Goal: Information Seeking & Learning: Learn about a topic

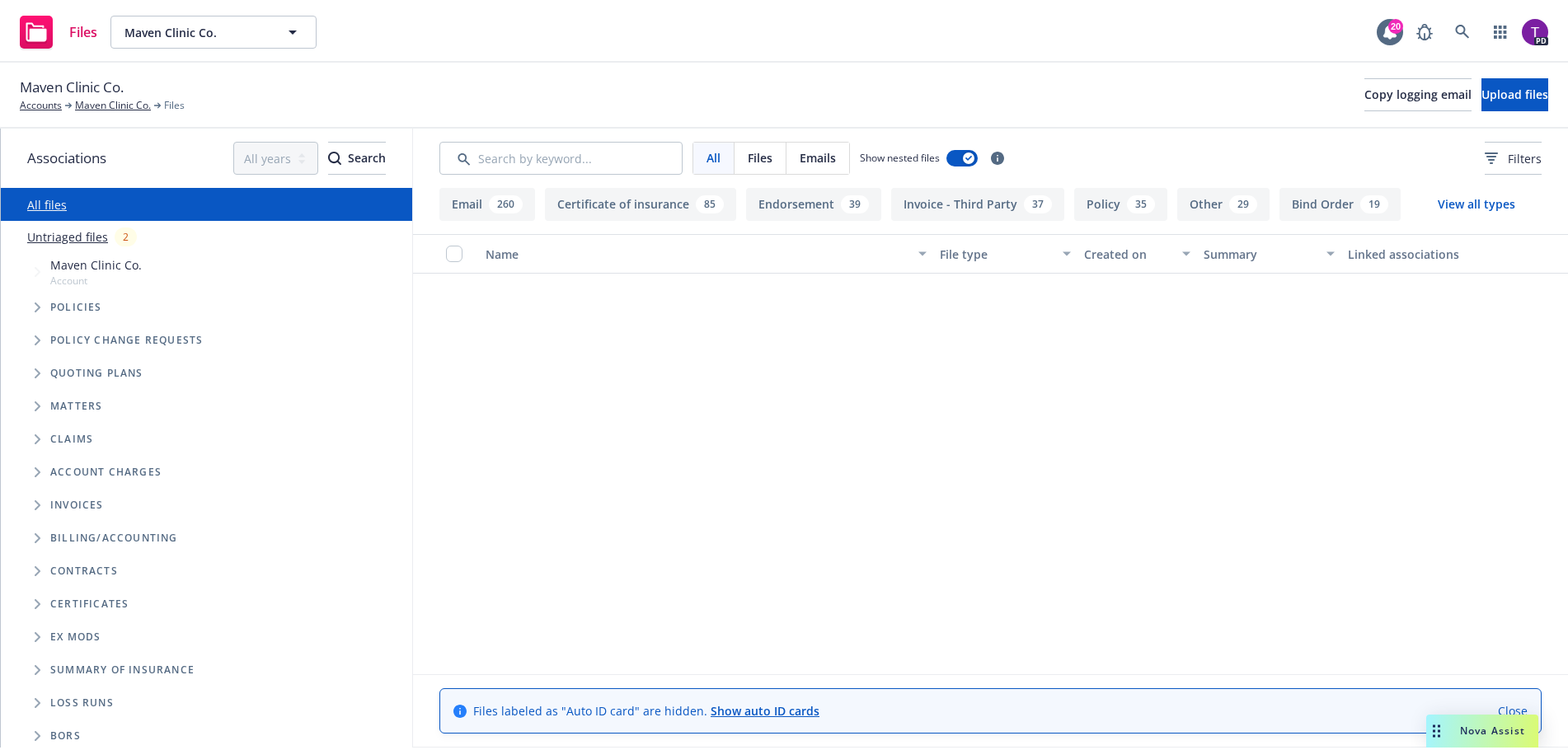
scroll to position [27851, 0]
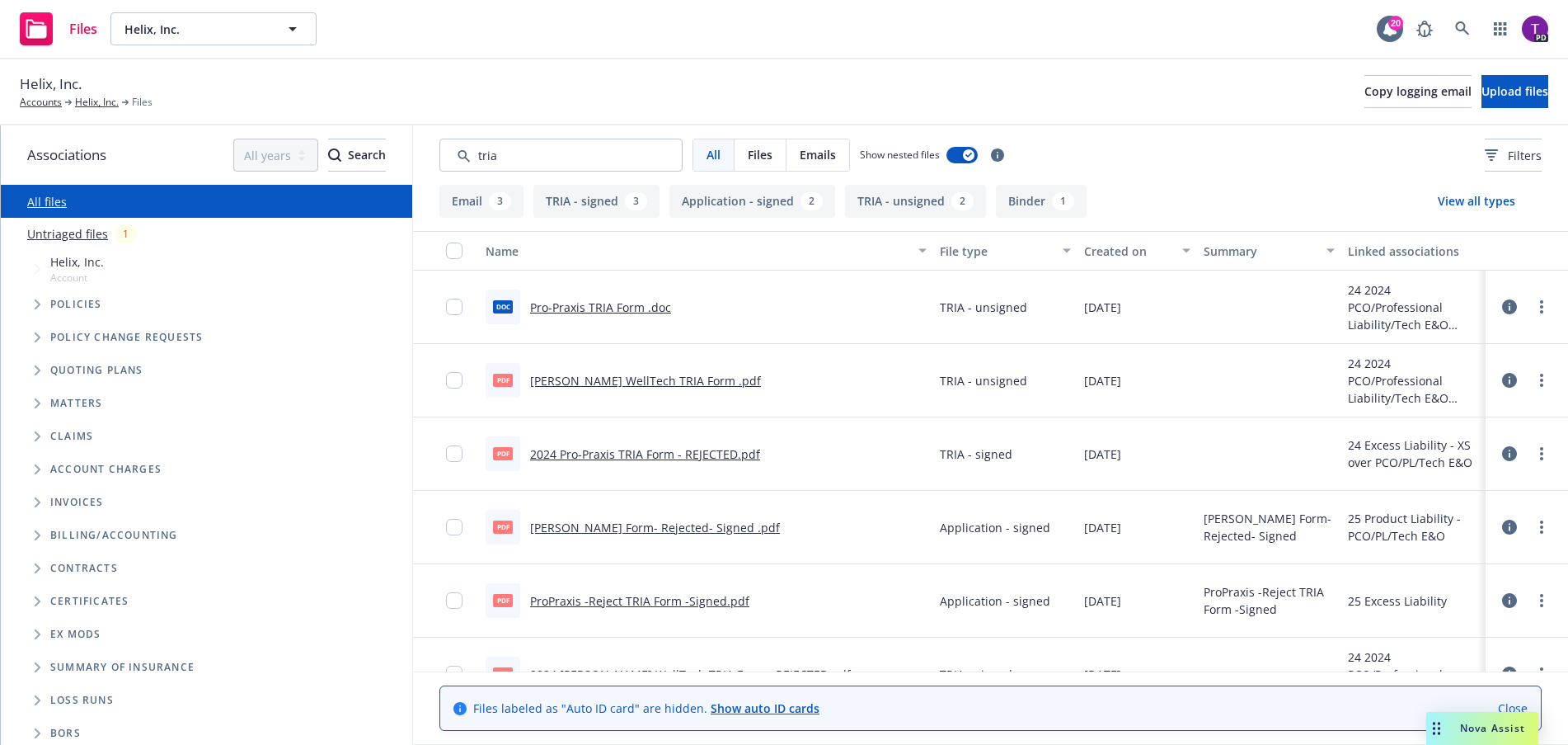
scroll to position [82, 0]
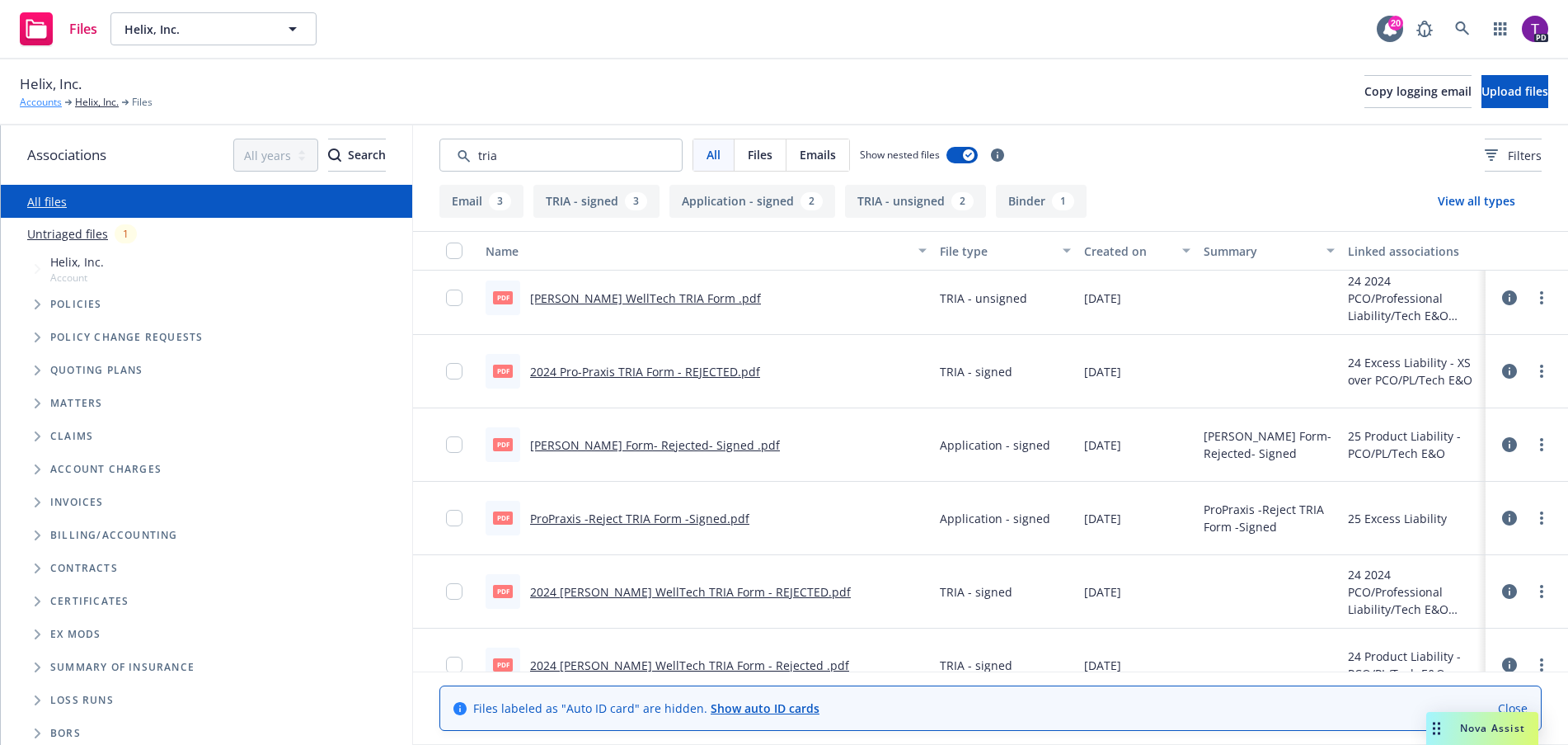
click at [47, 99] on link "Accounts" at bounding box center [41, 102] width 42 height 15
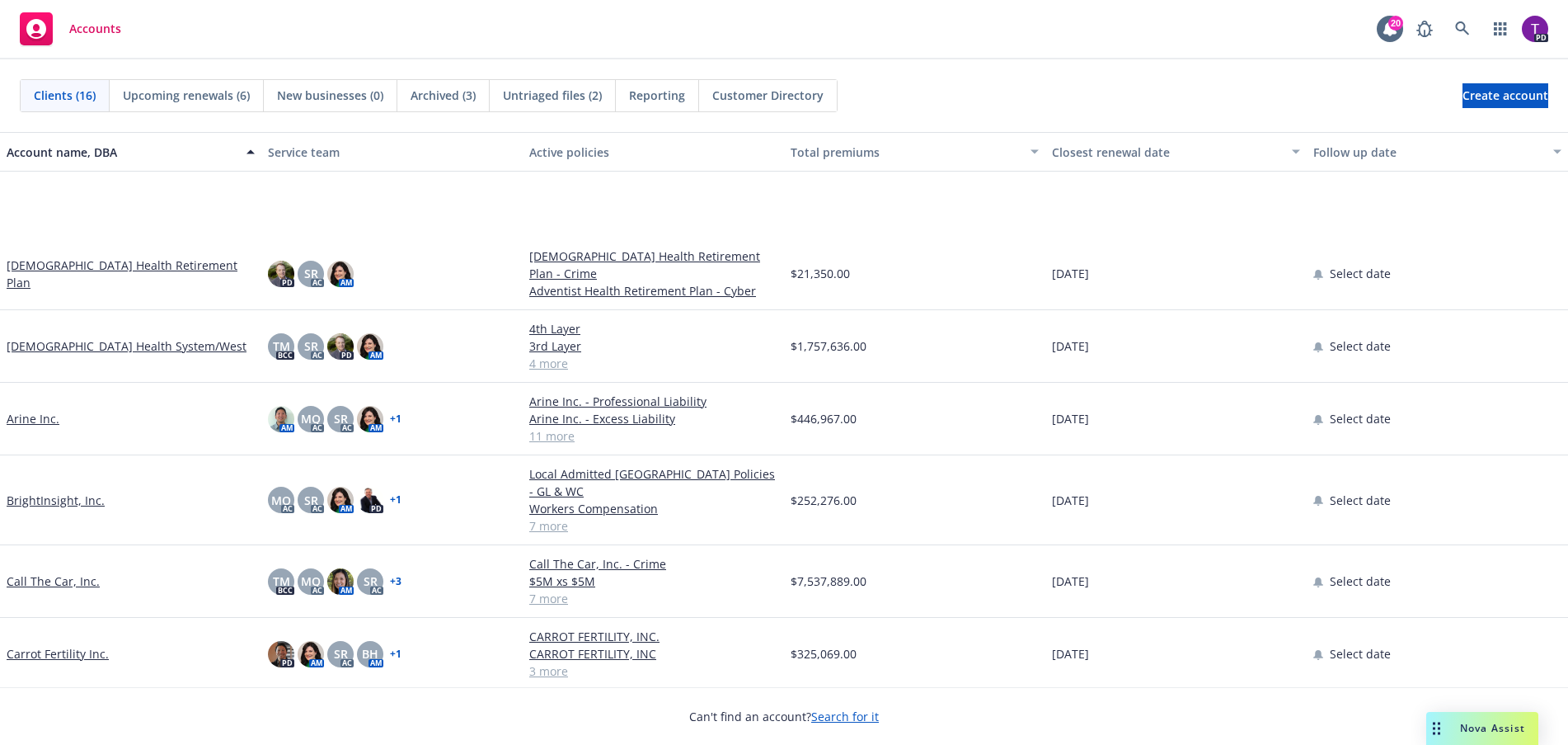
scroll to position [330, 0]
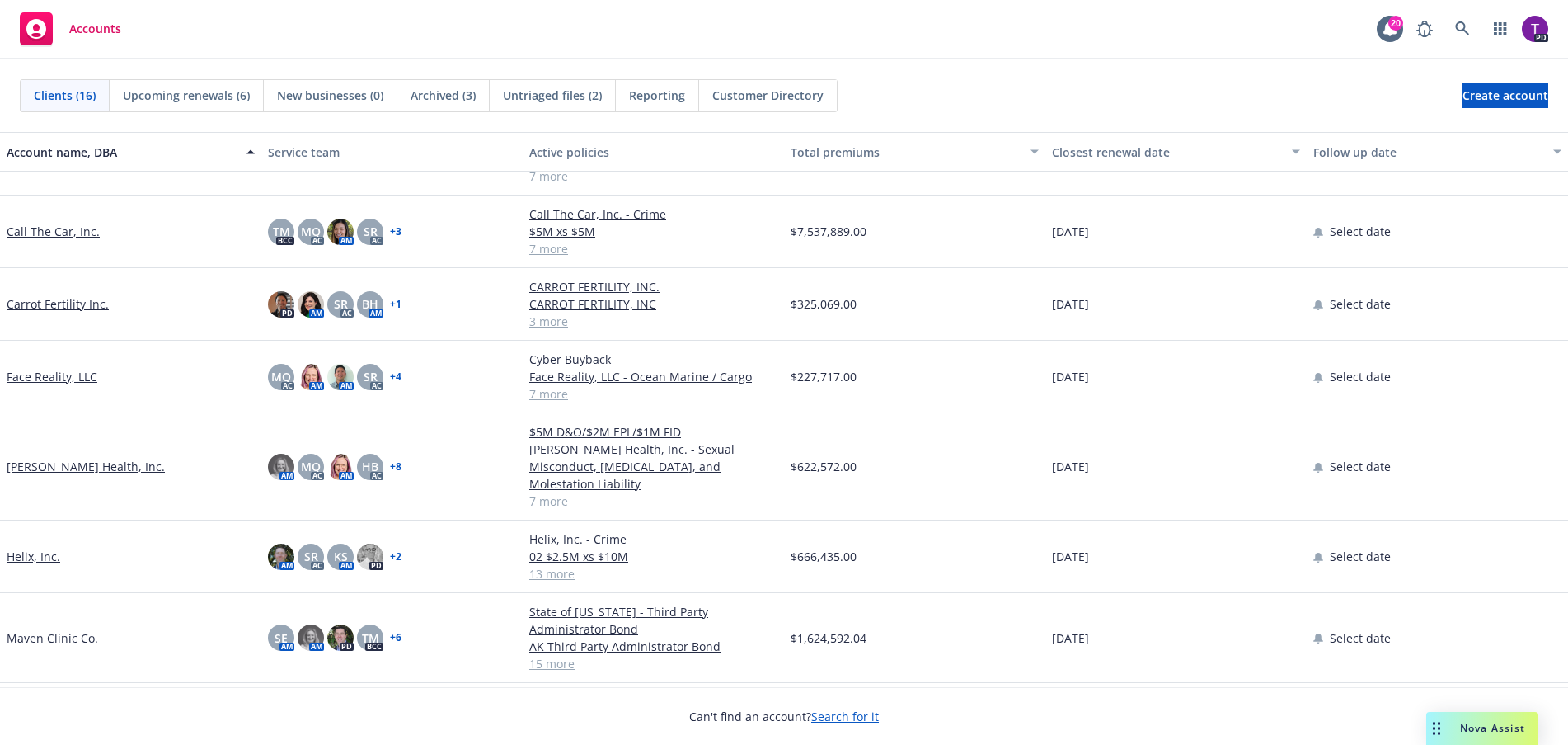
click at [47, 368] on link "Face Reality, LLC" at bounding box center [52, 377] width 91 height 17
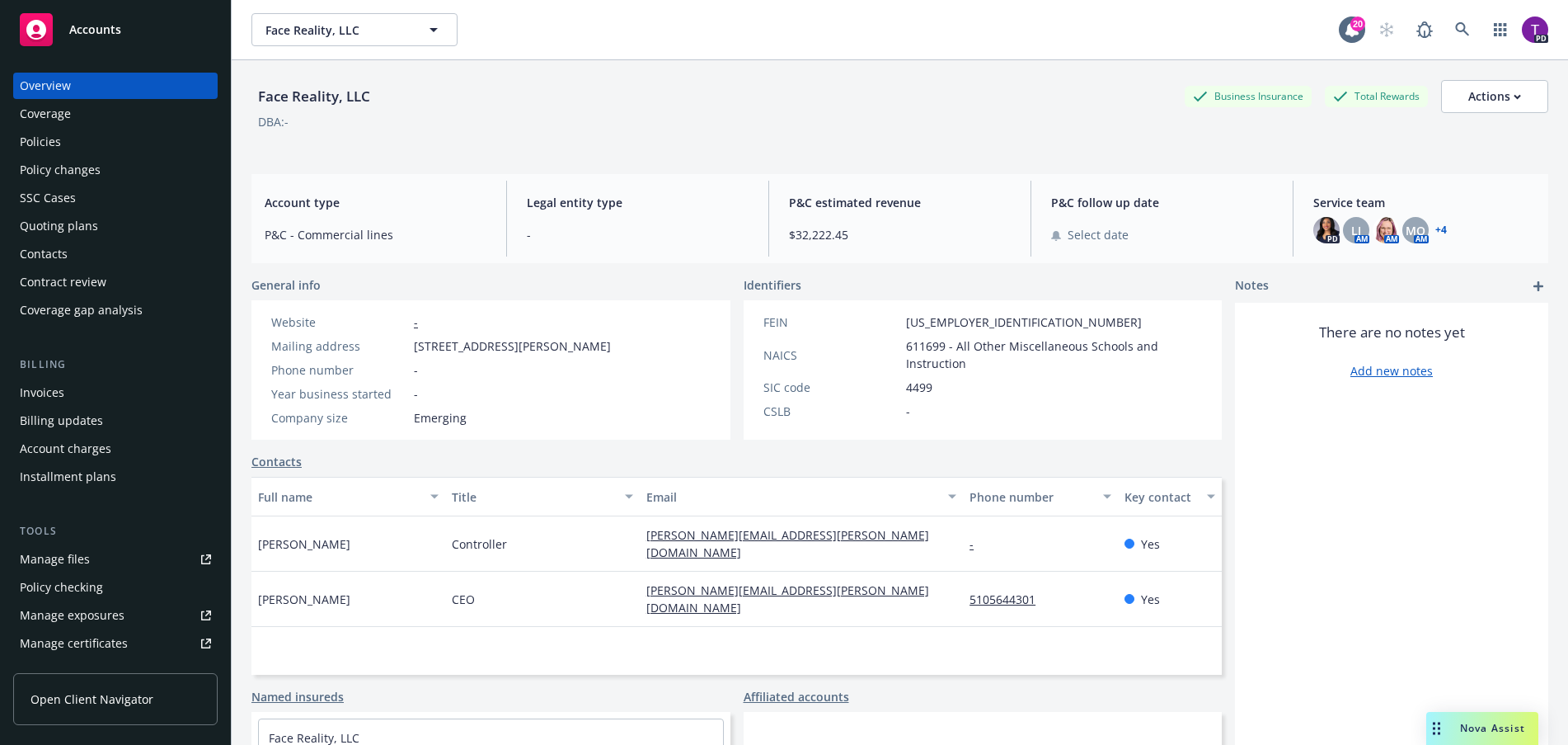
click at [73, 151] on div "Policies" at bounding box center [115, 142] width 191 height 27
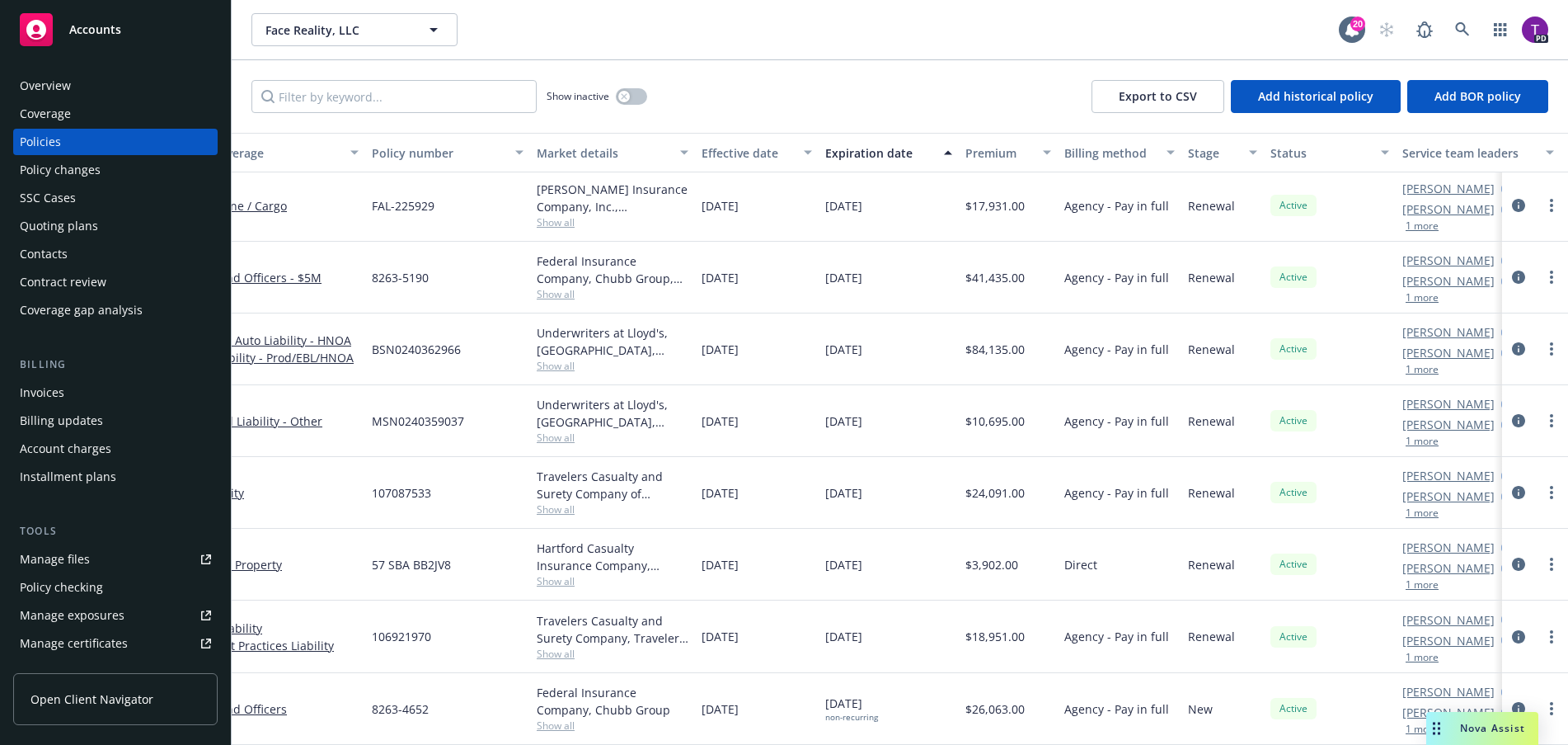
scroll to position [87, 267]
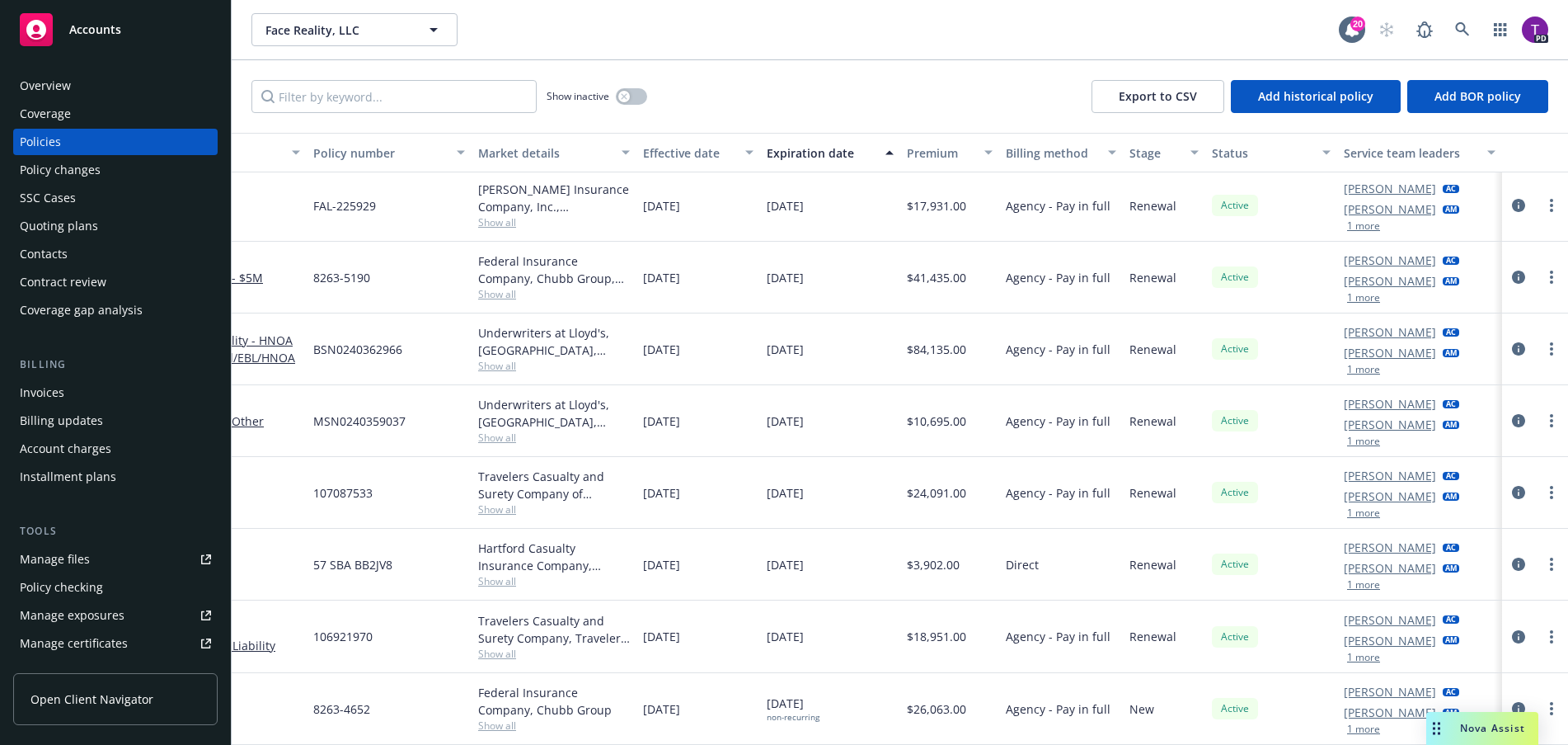
click at [1348, 652] on button "1 more" at bounding box center [1364, 657] width 33 height 9
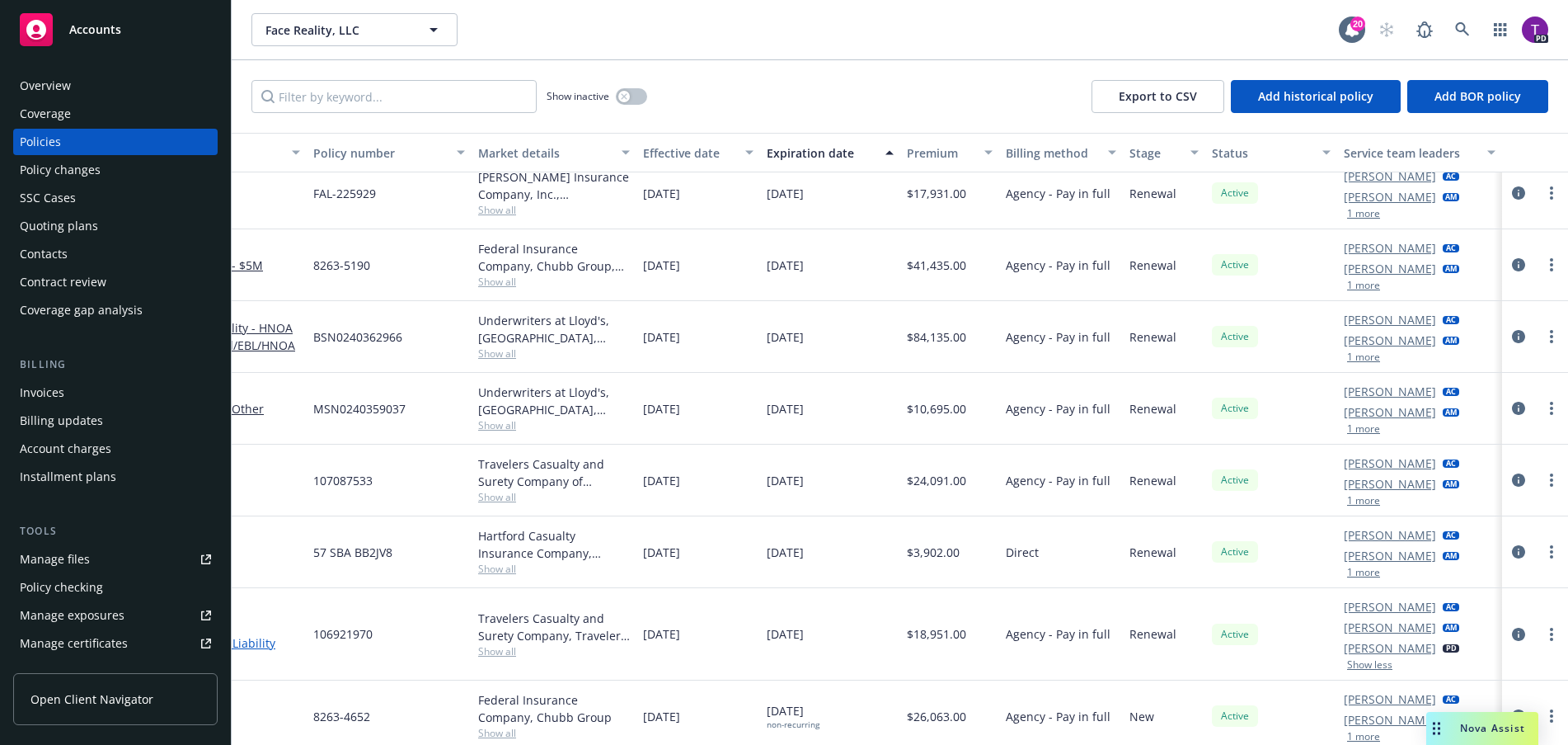
click at [241, 642] on link "Employment Practices Liability" at bounding box center [203, 643] width 193 height 17
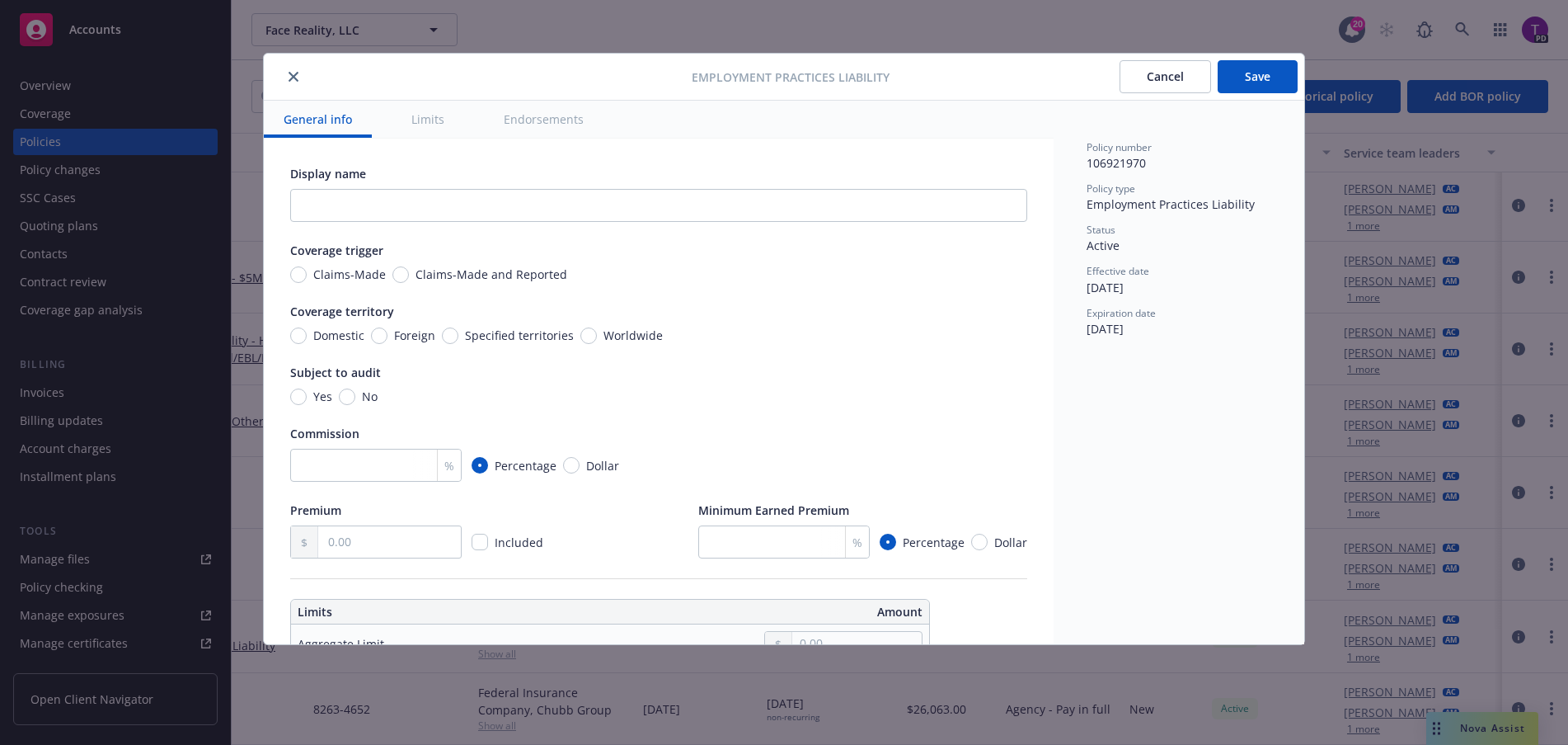
click at [291, 80] on icon "close" at bounding box center [293, 77] width 9 height 9
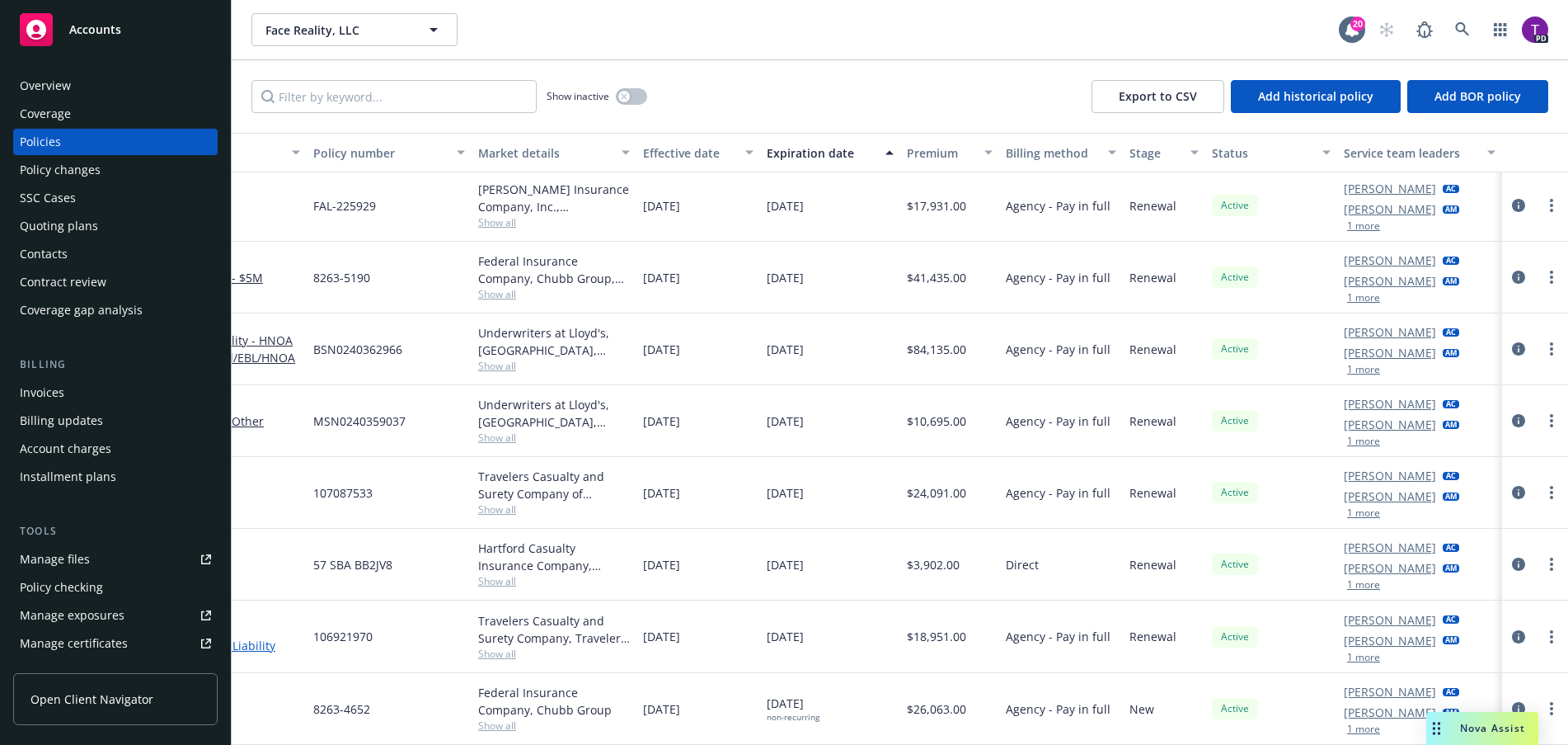
click at [242, 637] on link "Employment Practices Liability" at bounding box center [203, 646] width 193 height 17
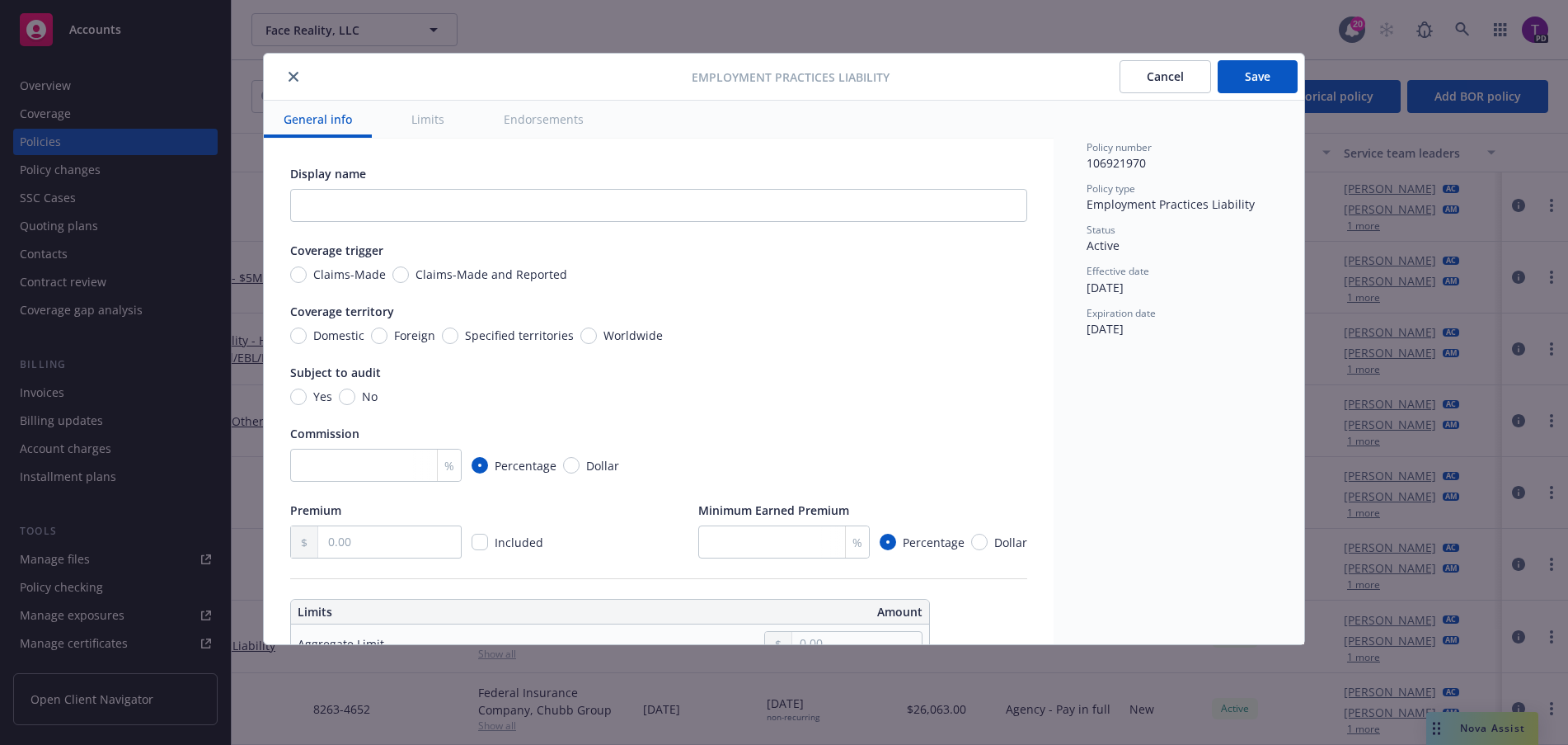
click at [288, 77] on button "close" at bounding box center [293, 77] width 20 height 20
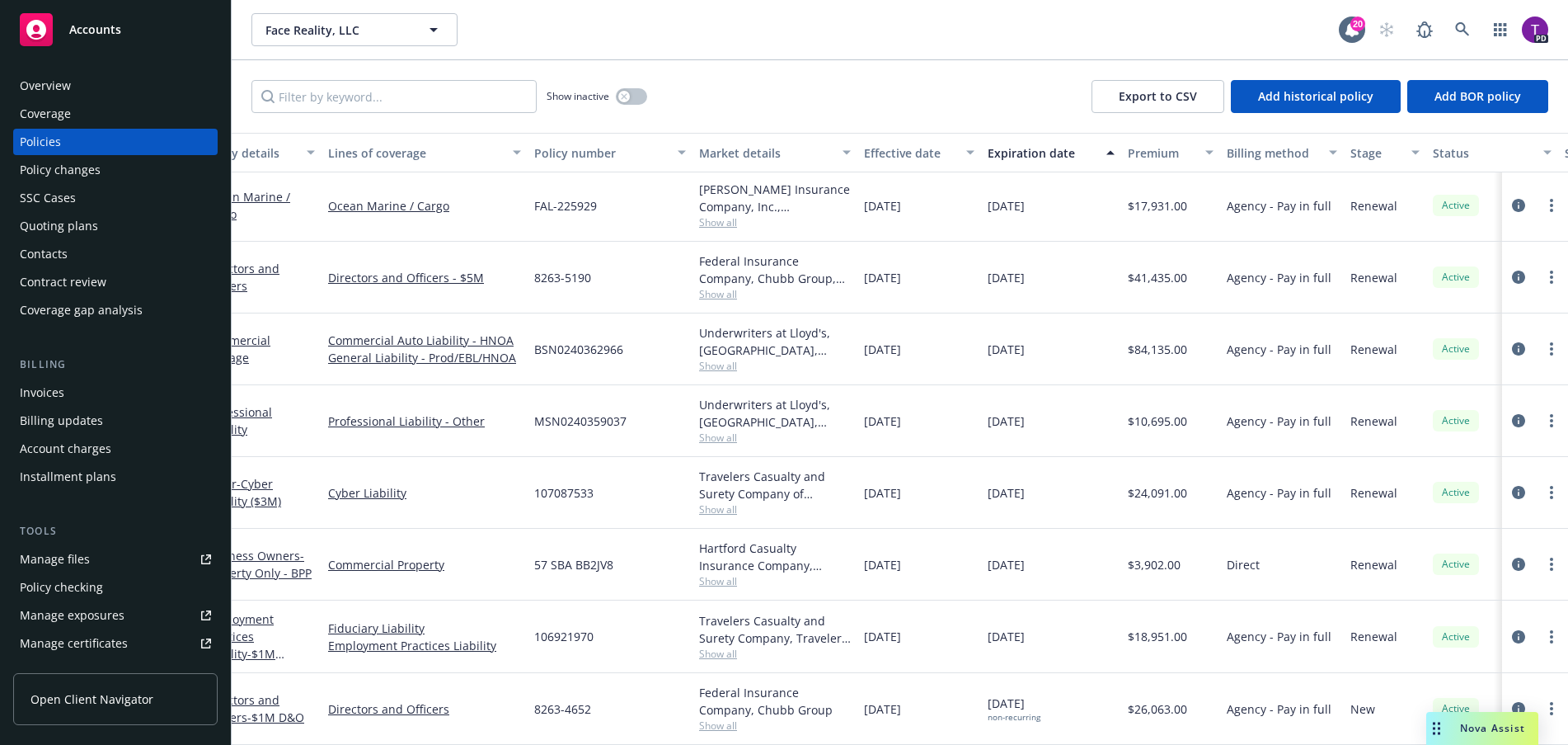
scroll to position [87, 0]
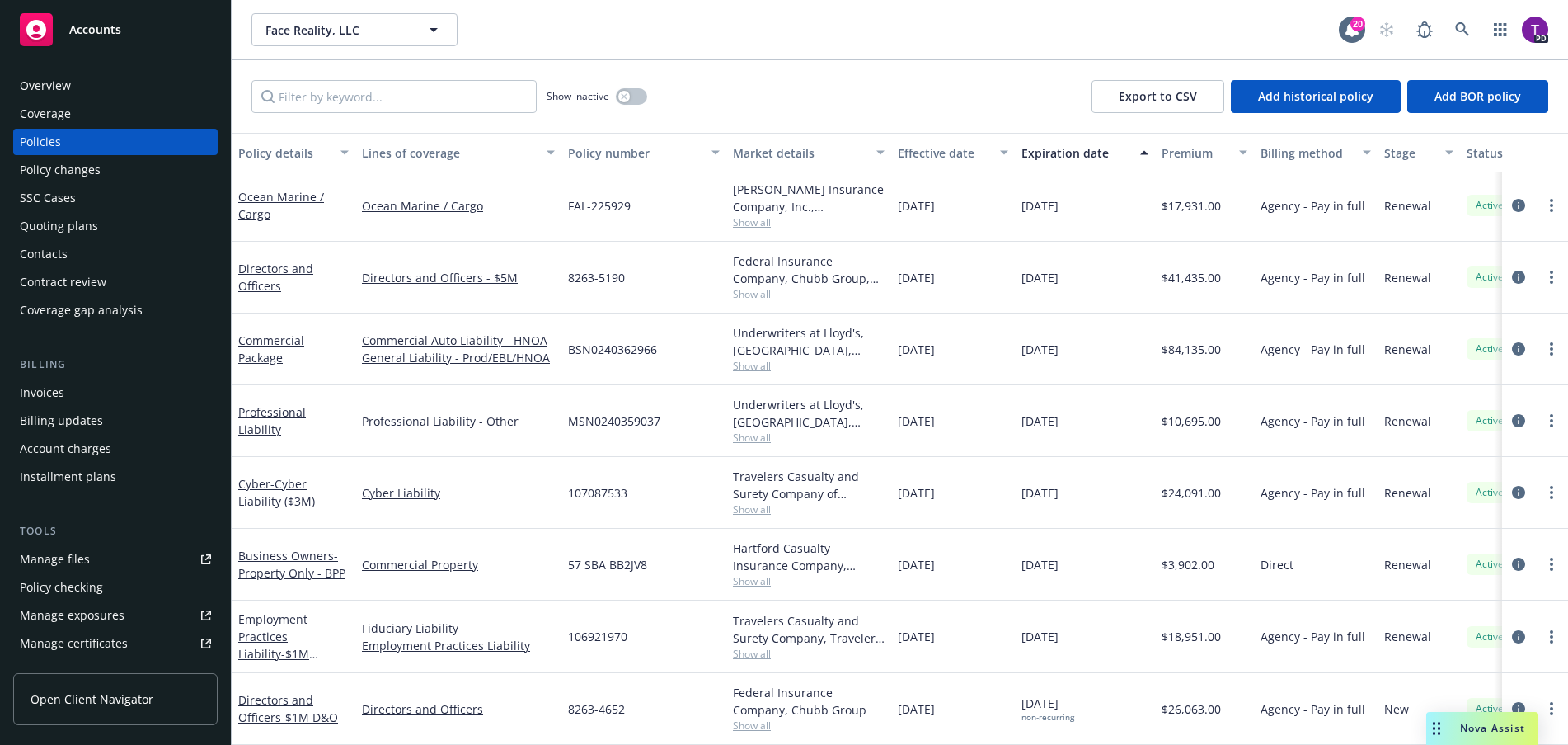
click at [69, 390] on div "Invoices" at bounding box center [115, 393] width 191 height 27
